Goal: Entertainment & Leisure: Consume media (video, audio)

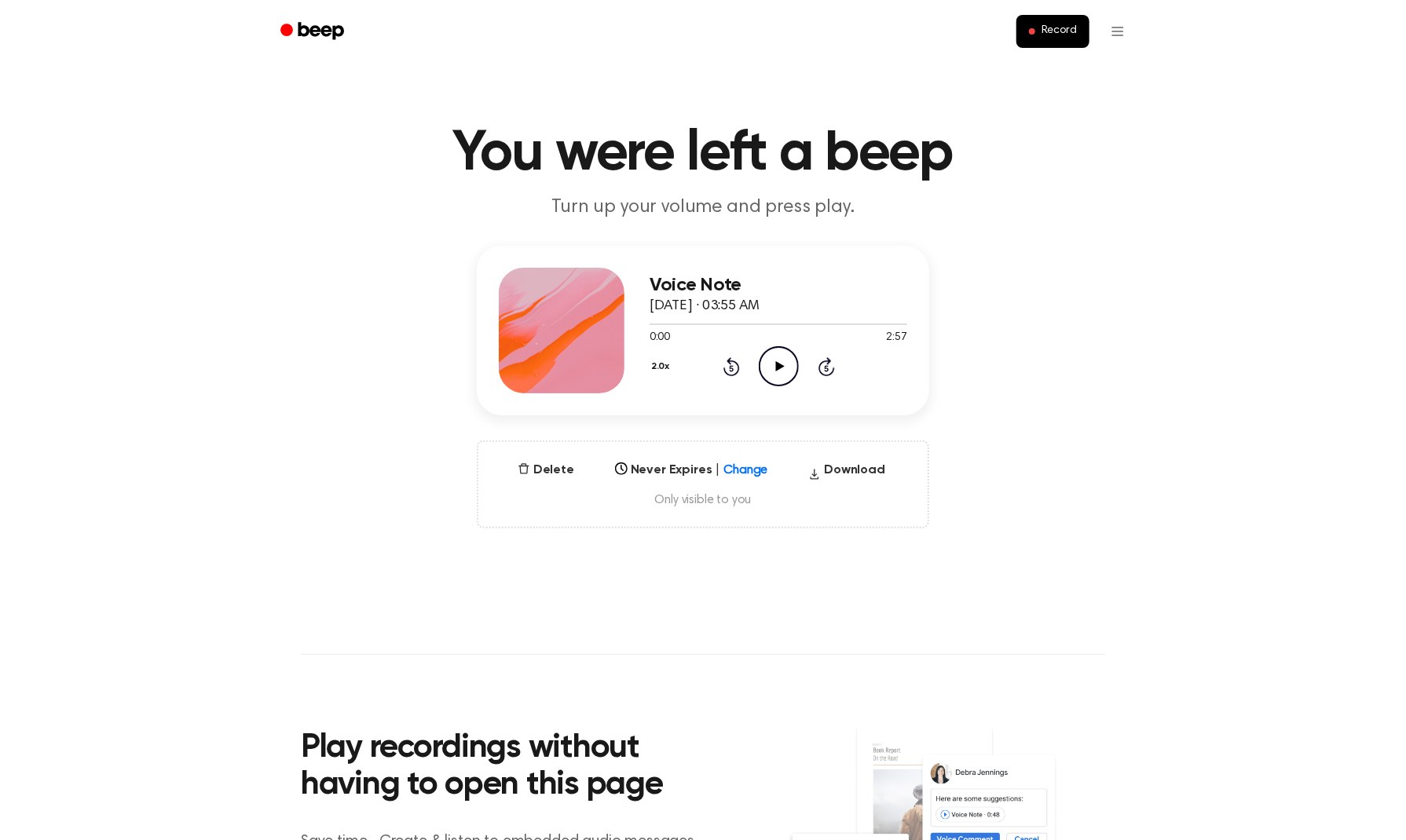
click at [777, 377] on icon "Play Audio" at bounding box center [778, 366] width 40 height 40
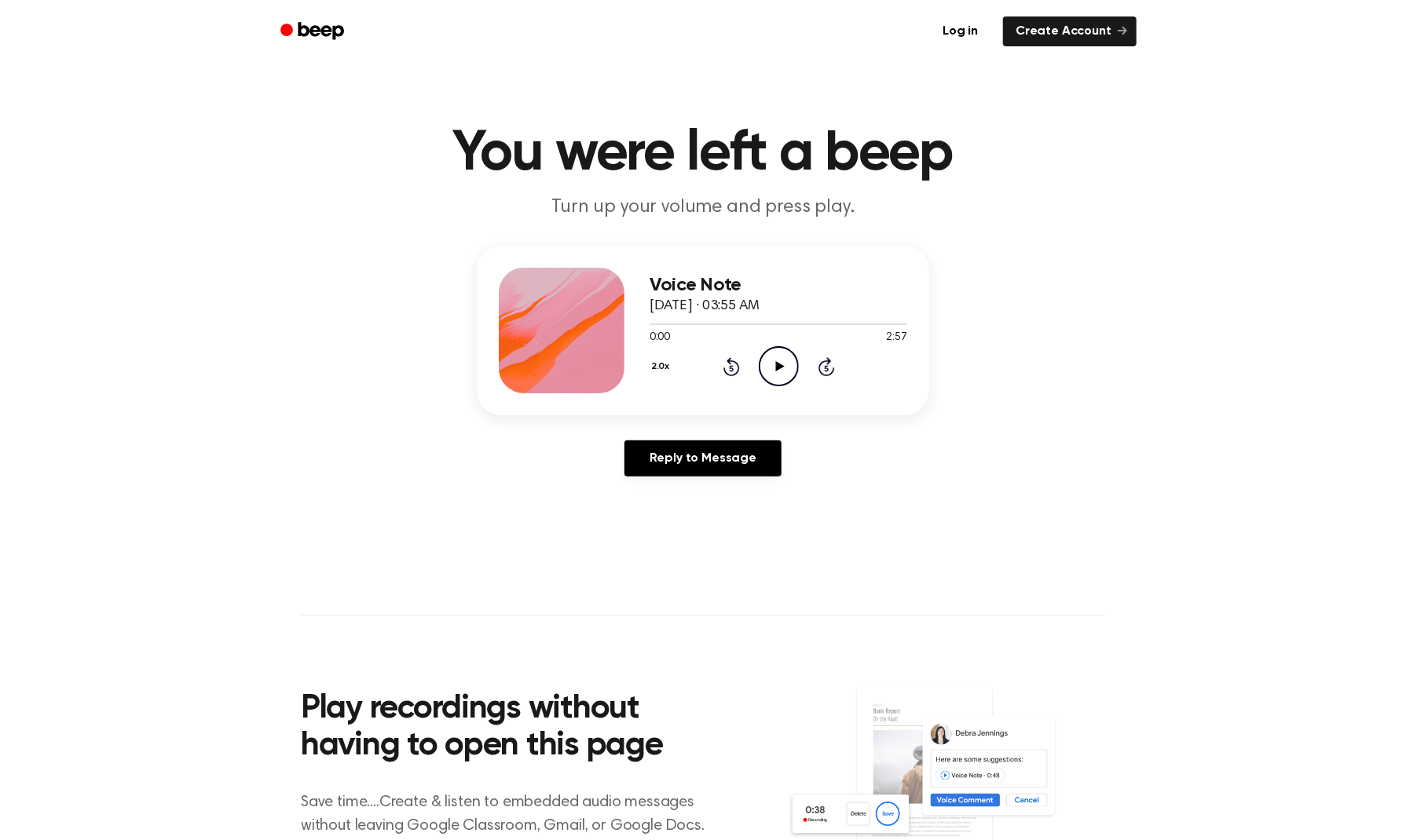
click at [781, 382] on icon "Play Audio" at bounding box center [778, 366] width 40 height 40
click at [792, 321] on div at bounding box center [778, 324] width 257 height 13
drag, startPoint x: 647, startPoint y: 325, endPoint x: 785, endPoint y: 321, distance: 138.1
click at [785, 321] on div at bounding box center [778, 324] width 257 height 13
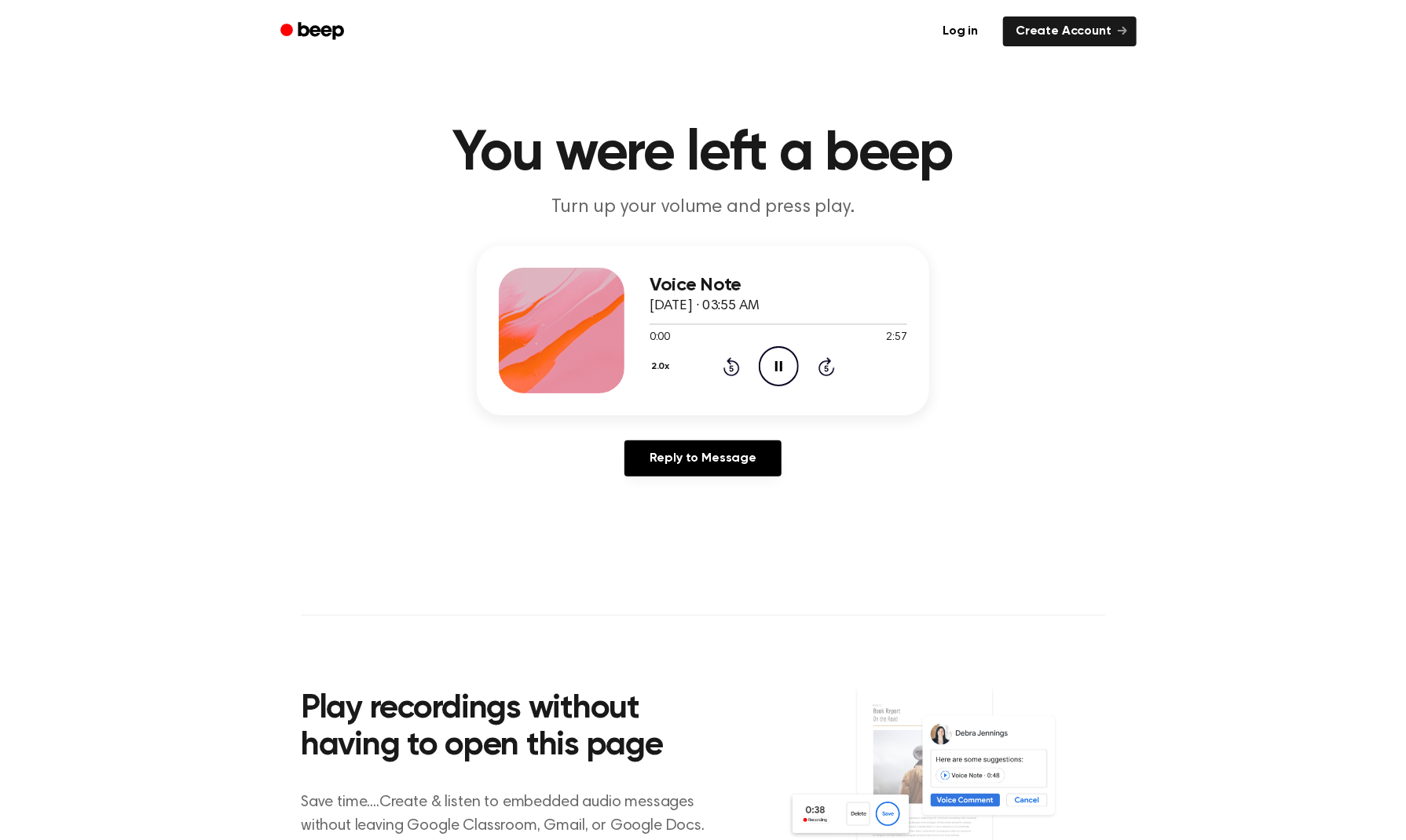
click at [781, 367] on icon at bounding box center [779, 366] width 7 height 10
click at [781, 367] on icon at bounding box center [780, 366] width 9 height 10
click at [772, 365] on icon "Pause Audio" at bounding box center [778, 366] width 40 height 40
click at [773, 367] on icon "Play Audio" at bounding box center [778, 366] width 40 height 40
click at [652, 320] on div at bounding box center [778, 324] width 257 height 13
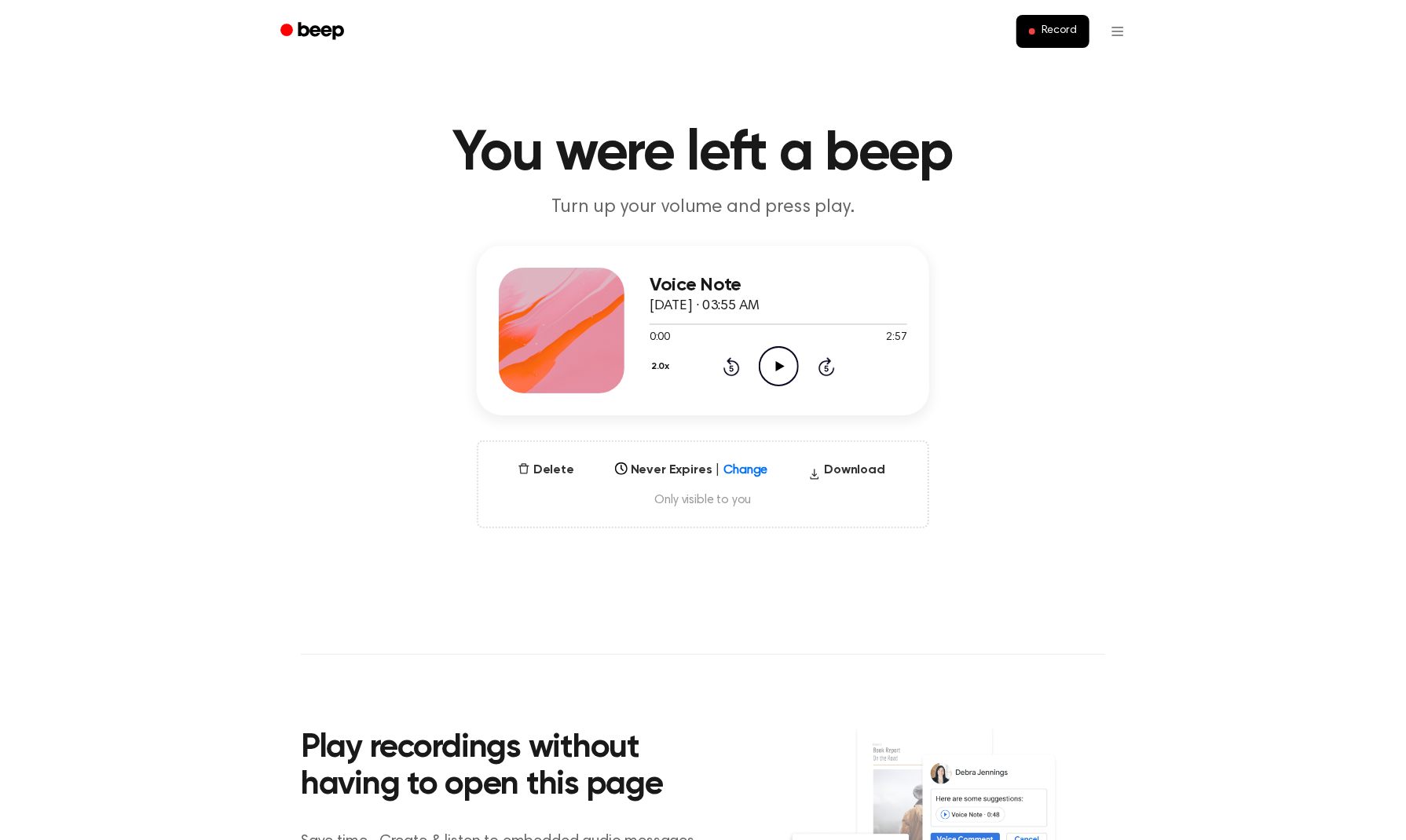
click at [785, 365] on icon "Play Audio" at bounding box center [778, 366] width 40 height 40
click at [827, 316] on div "Voice Note October 2, 2025 · 03:55 AM" at bounding box center [778, 296] width 257 height 42
click at [843, 321] on div at bounding box center [778, 324] width 257 height 13
click at [791, 368] on icon "Pause Audio" at bounding box center [778, 366] width 40 height 40
click at [799, 378] on div "2.0x Rewind 5 seconds Play Audio Skip 5 seconds" at bounding box center [778, 366] width 257 height 40
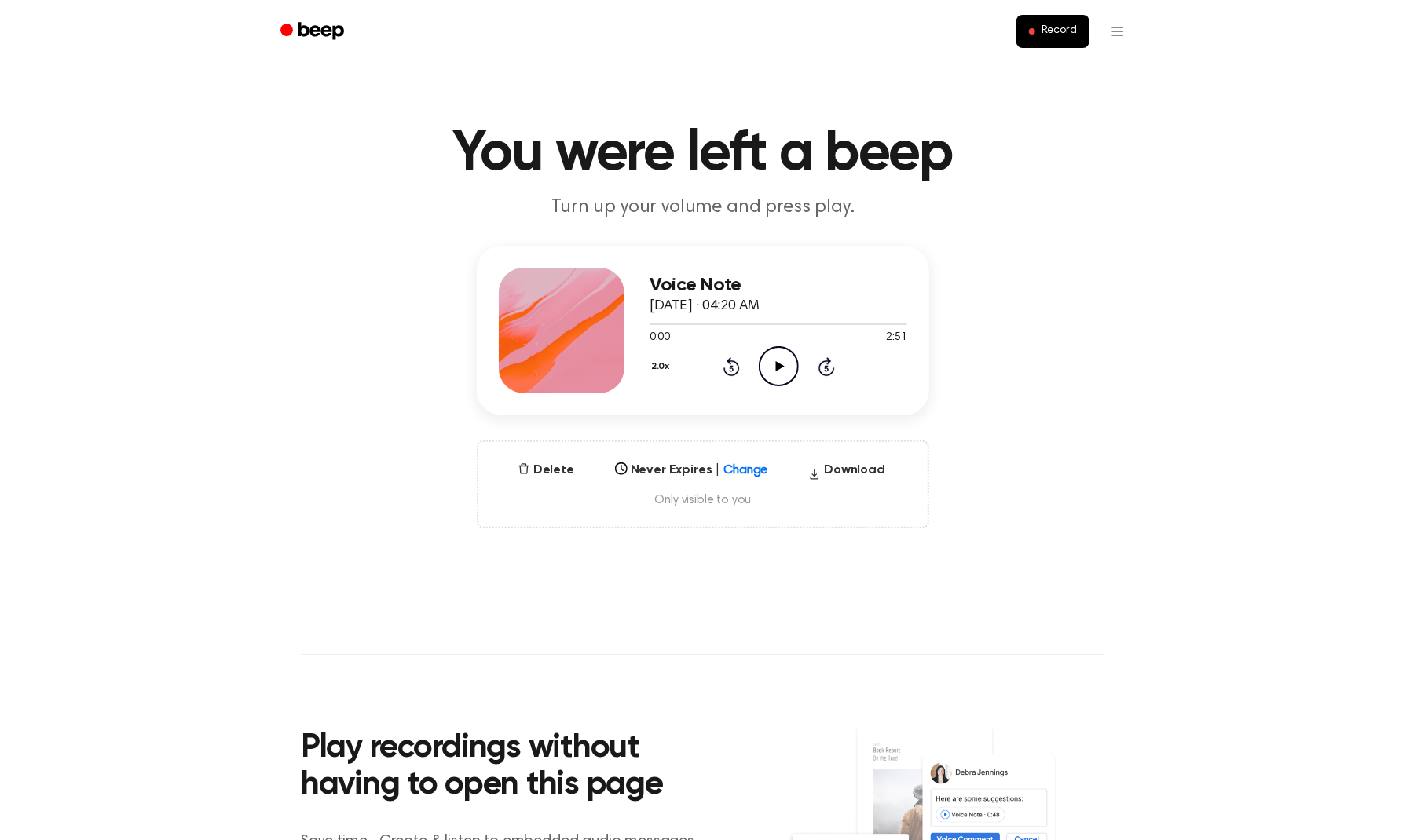
click at [789, 368] on icon "Play Audio" at bounding box center [778, 366] width 40 height 40
click at [779, 366] on icon at bounding box center [780, 366] width 9 height 10
click at [890, 325] on div at bounding box center [778, 324] width 257 height 13
click at [779, 368] on icon at bounding box center [780, 366] width 9 height 10
click at [782, 378] on icon "Play Audio" at bounding box center [778, 366] width 40 height 40
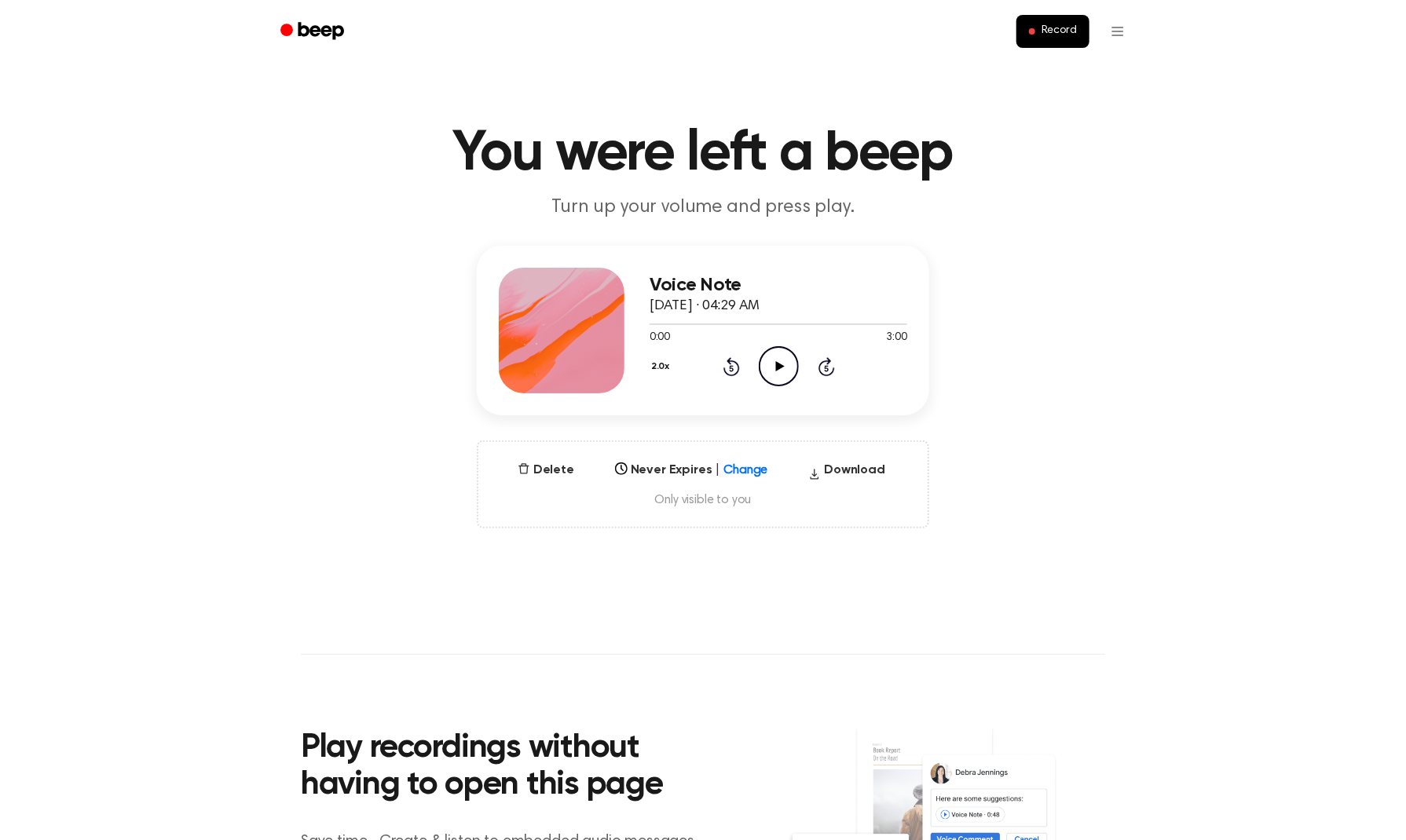
click at [779, 368] on icon at bounding box center [780, 366] width 9 height 10
click at [769, 363] on icon "Play Audio" at bounding box center [778, 366] width 40 height 40
